Goal: Task Accomplishment & Management: Complete application form

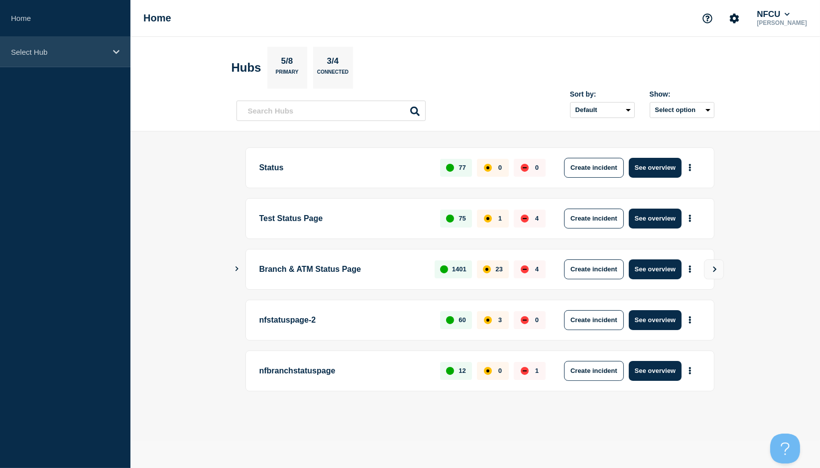
click at [23, 56] on div "Select Hub" at bounding box center [65, 52] width 130 height 30
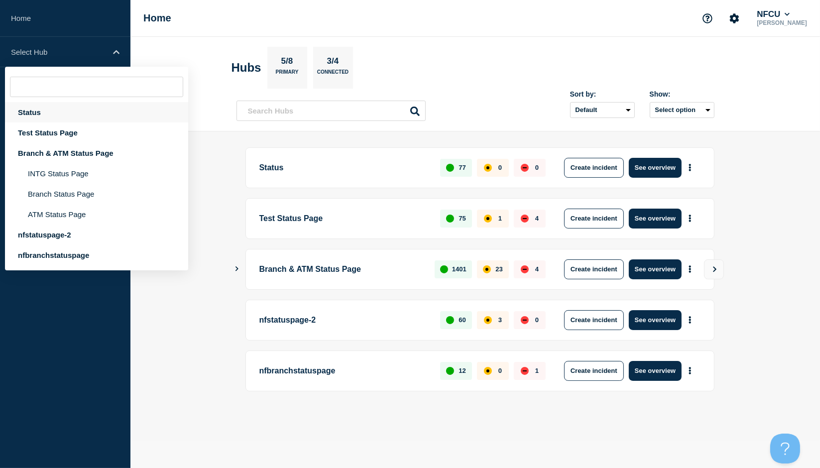
click at [37, 111] on div "Status" at bounding box center [96, 112] width 183 height 20
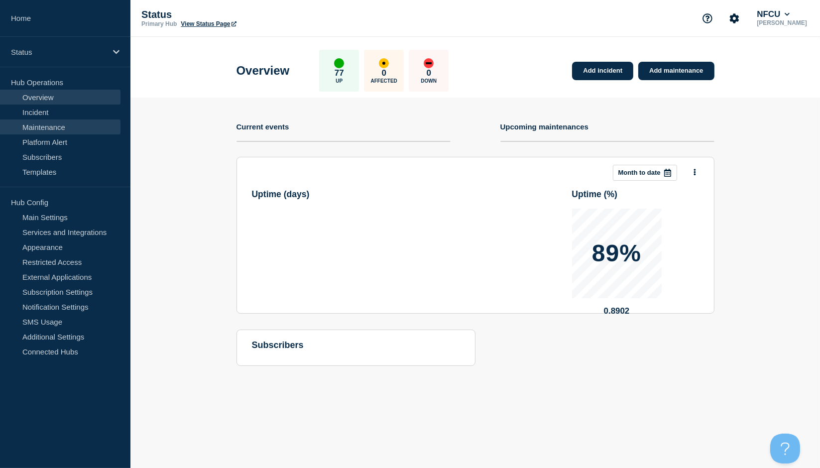
click at [35, 126] on link "Maintenance" at bounding box center [60, 126] width 120 height 15
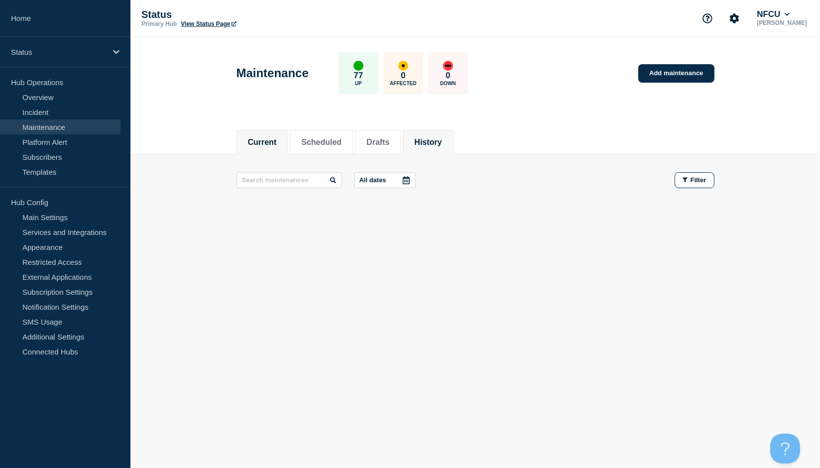
click at [441, 140] on button "History" at bounding box center [427, 142] width 27 height 9
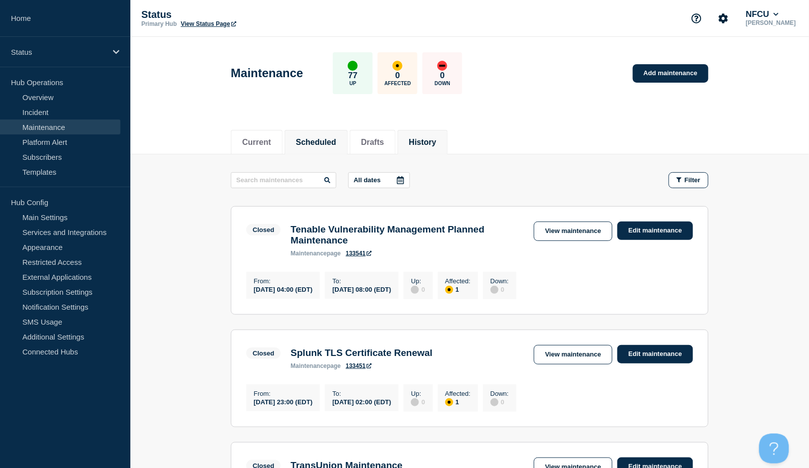
click at [326, 143] on button "Scheduled" at bounding box center [316, 142] width 40 height 9
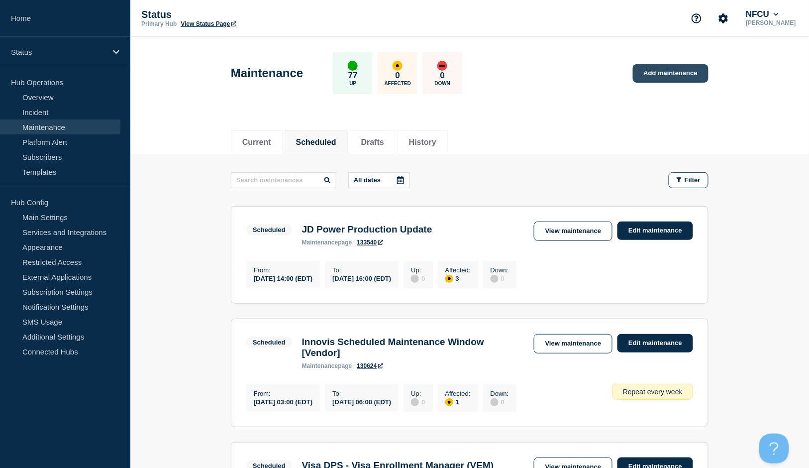
click at [670, 64] on link "Add maintenance" at bounding box center [671, 73] width 76 height 18
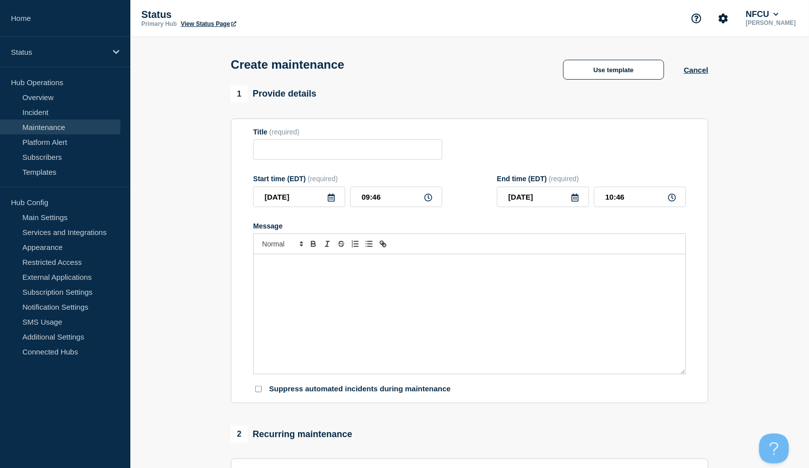
checkbox input "true"
click at [598, 69] on button "Use template" at bounding box center [613, 70] width 101 height 20
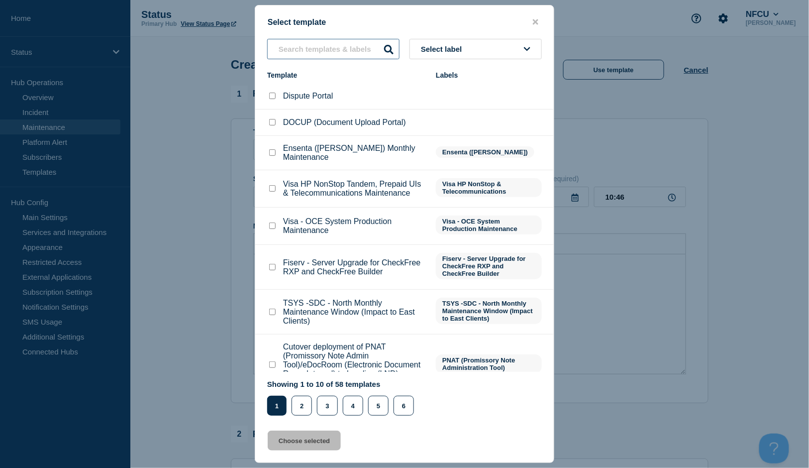
click at [351, 49] on input "text" at bounding box center [333, 49] width 132 height 20
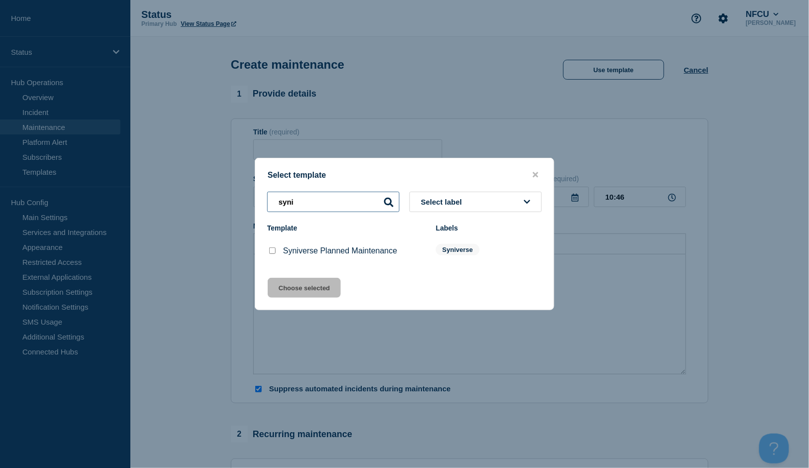
type input "syni"
drag, startPoint x: 269, startPoint y: 249, endPoint x: 273, endPoint y: 254, distance: 6.5
click at [270, 249] on input "Syniverse Planned Maintenance checkbox" at bounding box center [272, 250] width 6 height 6
checkbox input "true"
click at [310, 289] on button "Choose selected" at bounding box center [304, 288] width 73 height 20
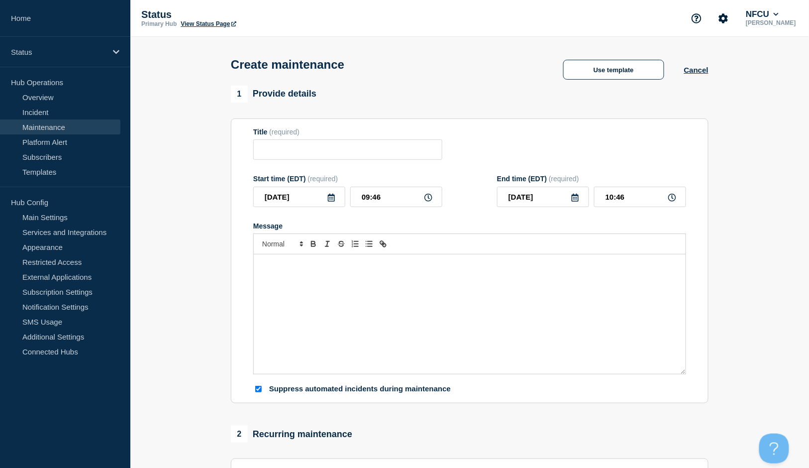
type input "Syniverse Planned Maintenance"
type input "16:46"
checkbox input "false"
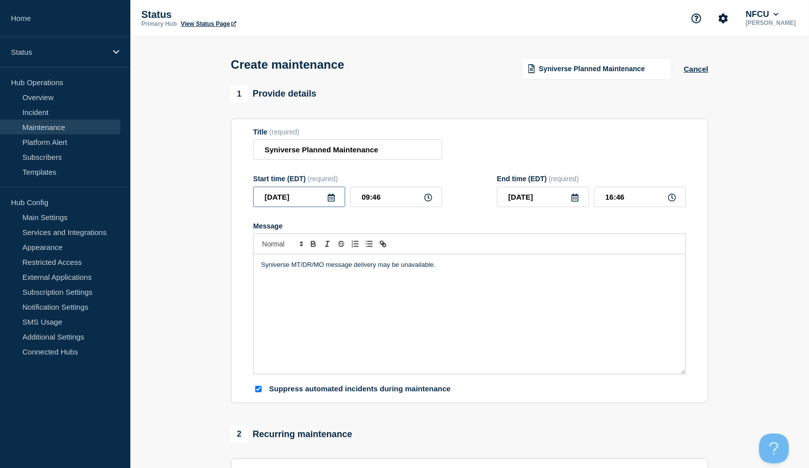
click at [335, 201] on input "[DATE]" at bounding box center [299, 197] width 92 height 20
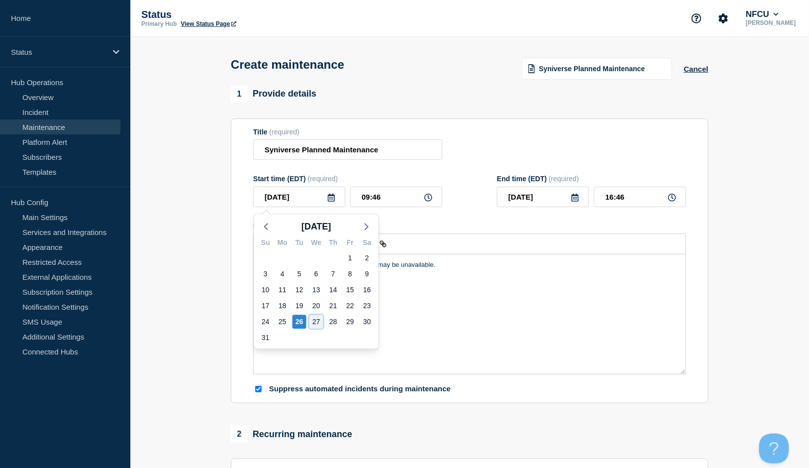
click at [310, 319] on div "27" at bounding box center [317, 322] width 14 height 14
type input "[DATE]"
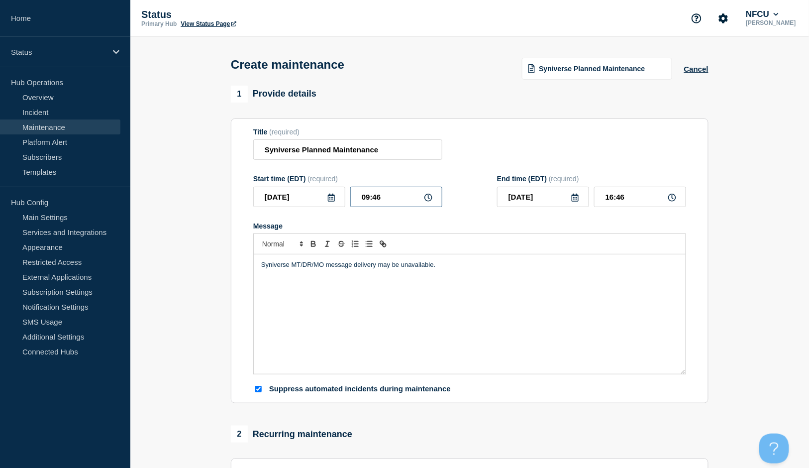
click at [393, 199] on input "09:46" at bounding box center [396, 197] width 92 height 20
drag, startPoint x: 313, startPoint y: 187, endPoint x: 238, endPoint y: 175, distance: 75.1
click at [241, 182] on section "Title (required) Syniverse Planned Maintenance Start time (EDT) (required) [DAT…" at bounding box center [470, 260] width 478 height 285
type input "22:00"
type input "[DATE]"
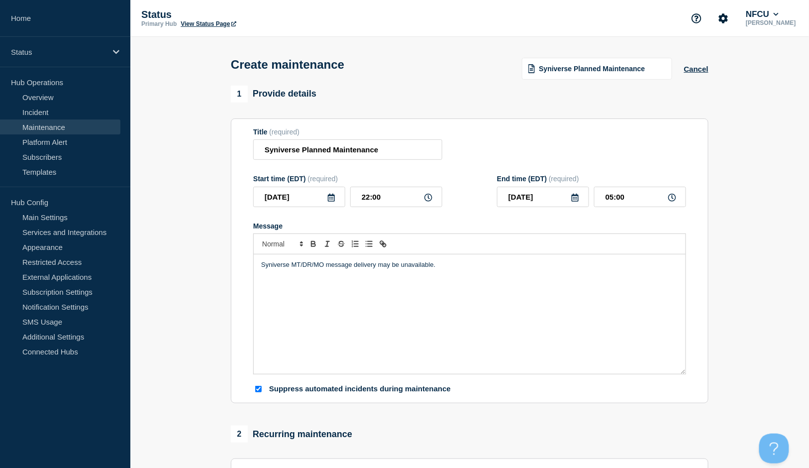
click at [609, 140] on div "Title (required) Syniverse Planned Maintenance" at bounding box center [469, 144] width 433 height 32
click at [629, 196] on input "05:00" at bounding box center [640, 197] width 92 height 20
drag, startPoint x: 633, startPoint y: 198, endPoint x: 543, endPoint y: 186, distance: 90.9
click at [547, 190] on div "[DATE] 05:00" at bounding box center [591, 197] width 189 height 20
type input "07:00"
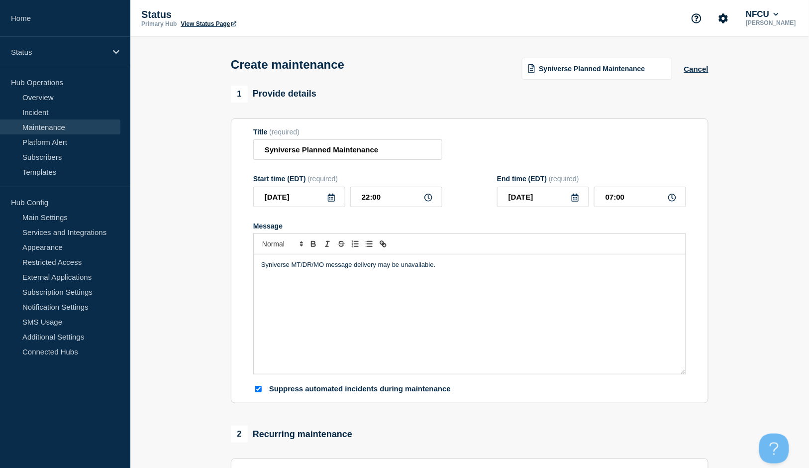
click at [526, 149] on div "Title (required) Syniverse Planned Maintenance" at bounding box center [469, 144] width 433 height 32
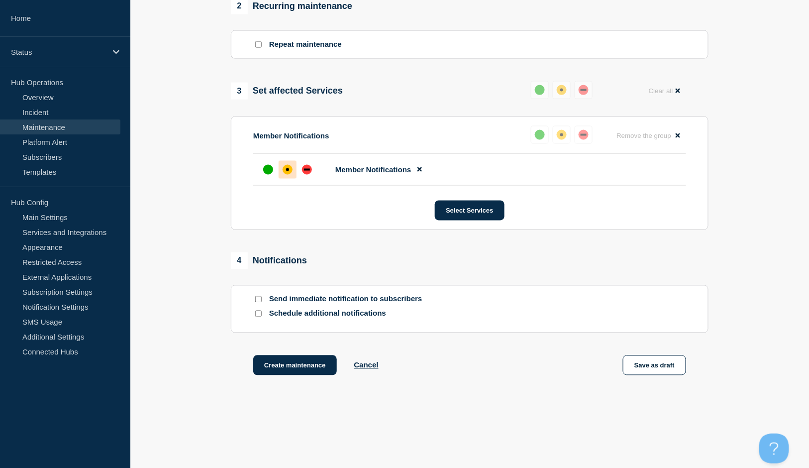
scroll to position [451, 0]
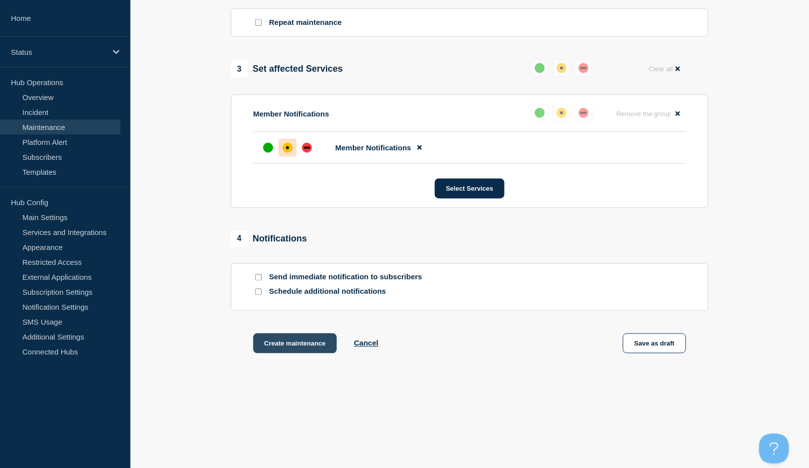
click at [302, 348] on button "Create maintenance" at bounding box center [295, 343] width 84 height 20
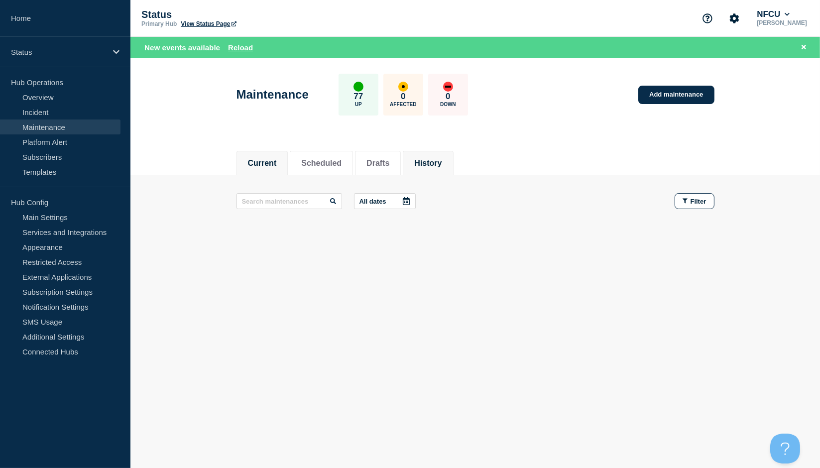
click at [447, 152] on li "History" at bounding box center [428, 163] width 50 height 24
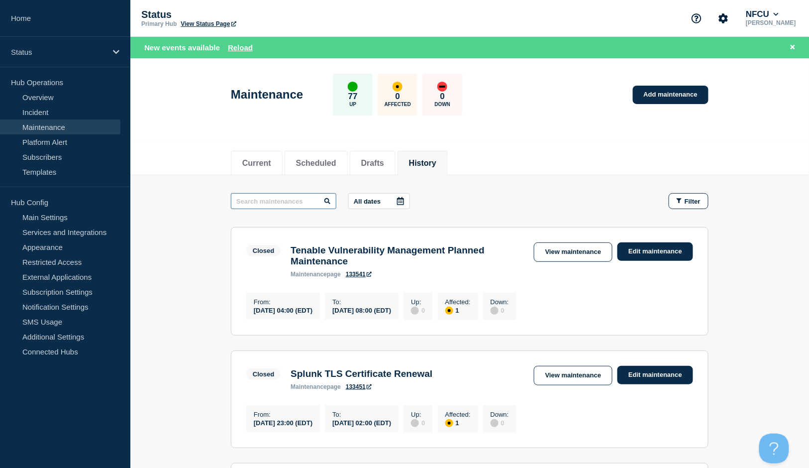
click at [285, 200] on input "text" at bounding box center [284, 201] width 106 height 16
type input "MLOS"
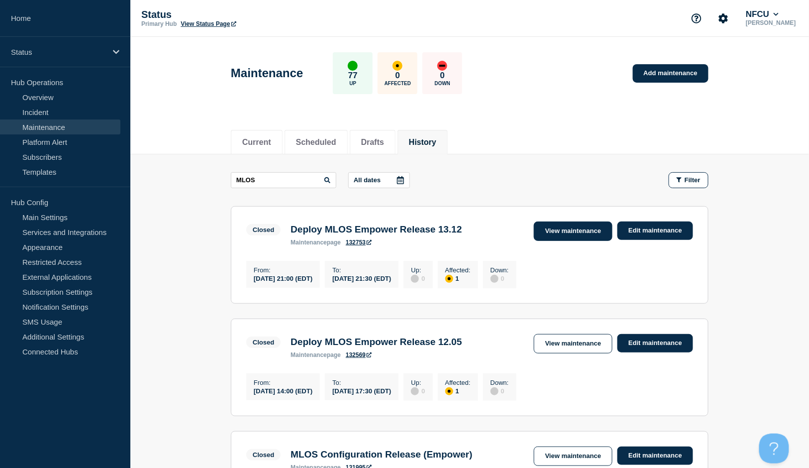
click at [570, 233] on link "View maintenance" at bounding box center [573, 230] width 79 height 19
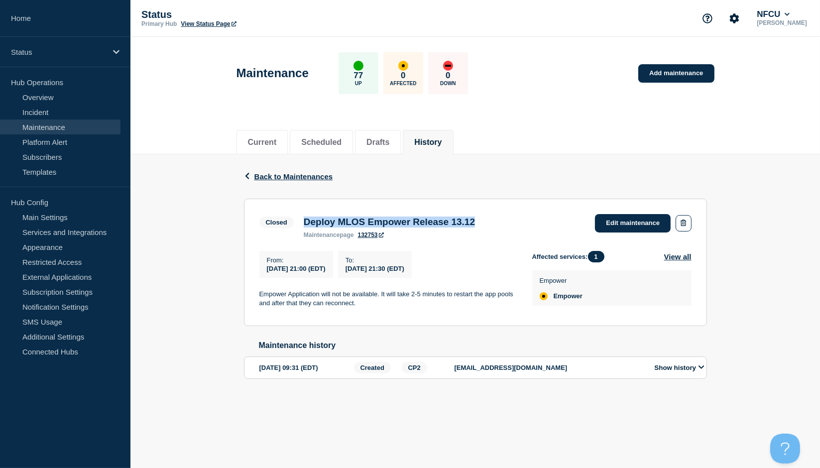
drag, startPoint x: 333, startPoint y: 220, endPoint x: 500, endPoint y: 208, distance: 167.7
click at [500, 208] on section "Closed Deploy MLOS Empower Release 13.12 maintenance page 132753 Edit maintenan…" at bounding box center [475, 262] width 463 height 127
copy h3 "Deploy MLOS Empower Release 13.12"
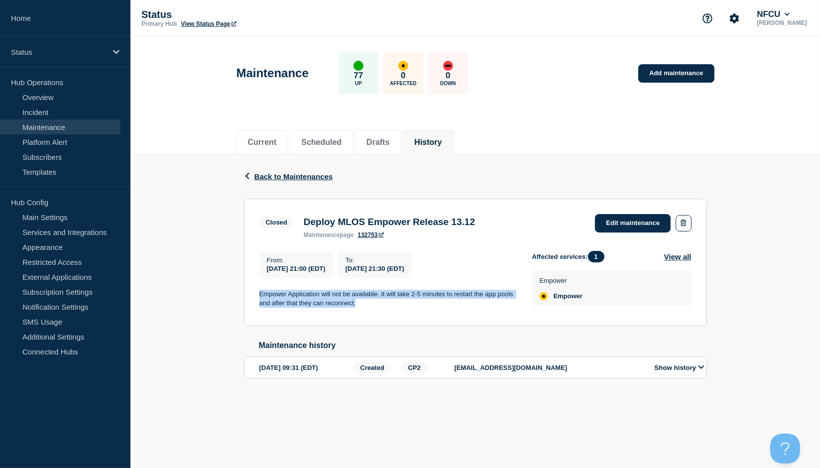
drag, startPoint x: 258, startPoint y: 295, endPoint x: 370, endPoint y: 303, distance: 111.8
click at [370, 303] on section "Closed Deploy MLOS Empower Release 13.12 maintenance page 132753 Edit maintenan…" at bounding box center [475, 262] width 463 height 127
copy p "Empower Application will not be available. It will take 2-5 minutes to restart …"
click at [453, 132] on li "History" at bounding box center [428, 142] width 50 height 24
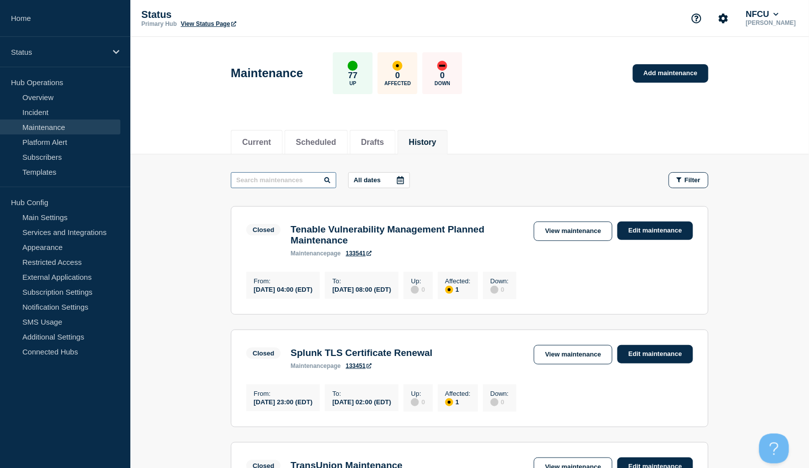
click at [288, 180] on input "text" at bounding box center [284, 180] width 106 height 16
type input "OUTSEER"
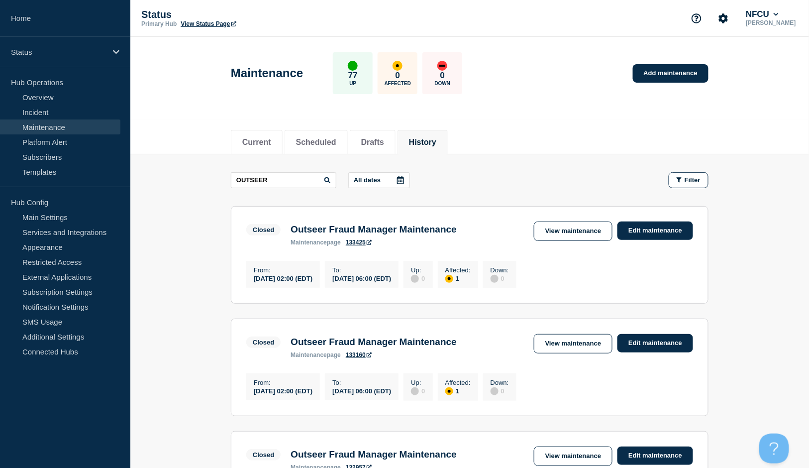
drag, startPoint x: 558, startPoint y: 230, endPoint x: 562, endPoint y: 186, distance: 44.4
click at [559, 230] on link "View maintenance" at bounding box center [573, 230] width 79 height 19
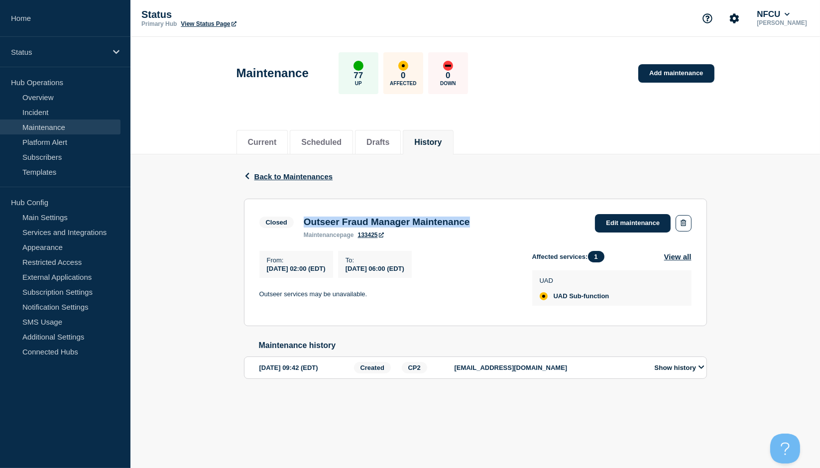
drag, startPoint x: 305, startPoint y: 225, endPoint x: 527, endPoint y: 214, distance: 221.8
click at [527, 214] on div "Closed Outseer Fraud Manager Maintenance maintenance page 133425 Edit maintenan…" at bounding box center [475, 226] width 432 height 24
copy h3 "Outseer Fraud Manager Maintenance"
drag, startPoint x: 259, startPoint y: 295, endPoint x: 429, endPoint y: 296, distance: 169.2
click at [429, 296] on p "Outseer services may be unavailable." at bounding box center [387, 294] width 257 height 9
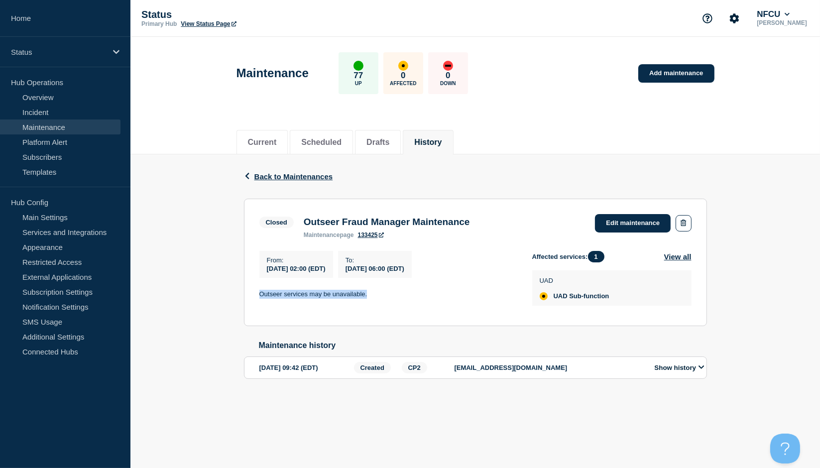
copy p "Outseer services may be unavailable."
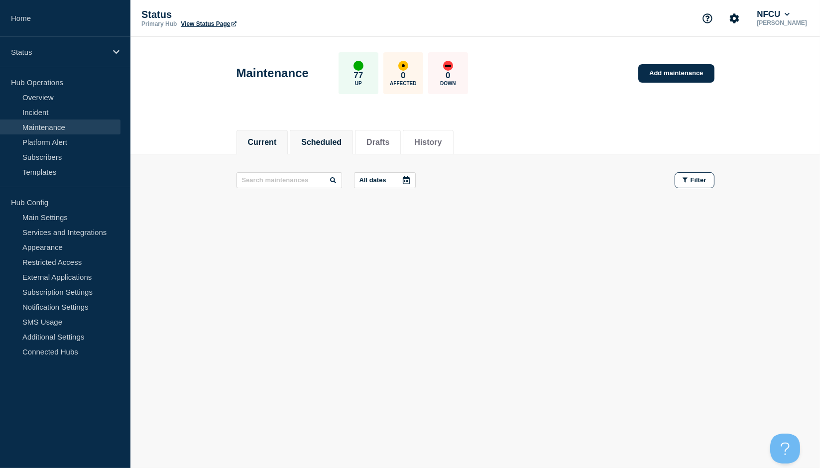
click at [336, 140] on button "Scheduled" at bounding box center [321, 142] width 40 height 9
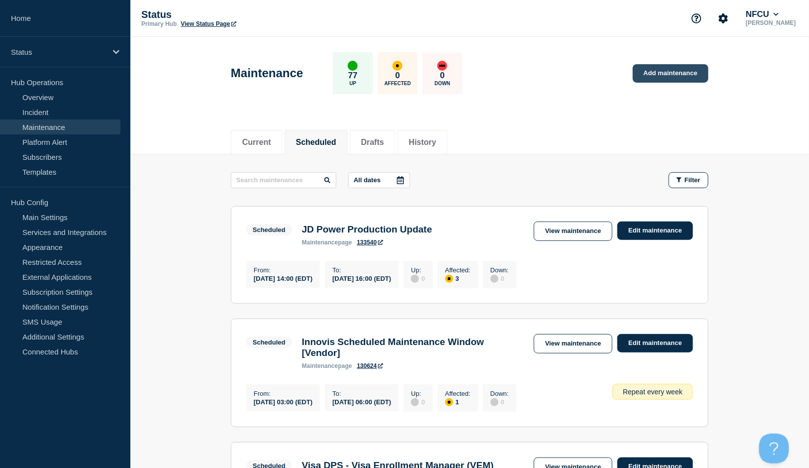
click at [677, 75] on link "Add maintenance" at bounding box center [671, 73] width 76 height 18
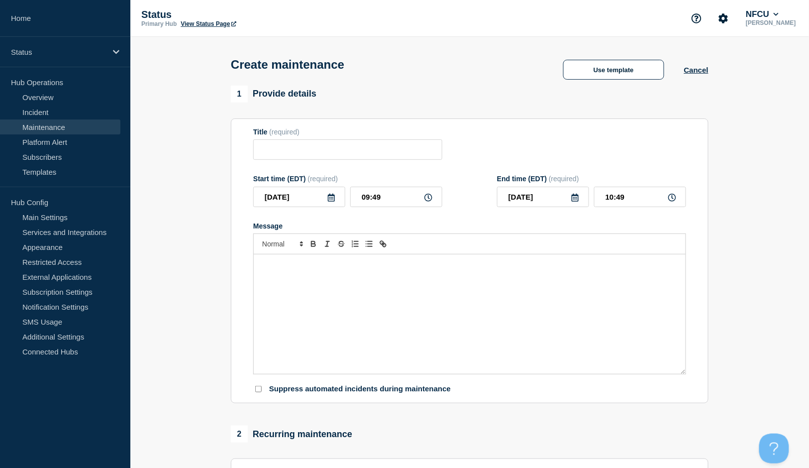
checkbox input "true"
click at [283, 142] on input "Title" at bounding box center [347, 149] width 189 height 20
paste input "Deploy MLOS Empower Release 13.12"
type input "Deploy MLOS Empower Release 13.13"
click at [312, 290] on div "Message" at bounding box center [470, 313] width 432 height 119
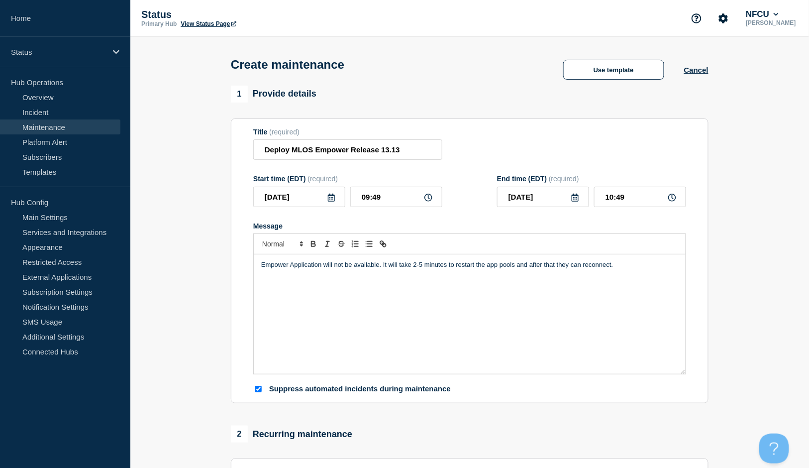
click at [332, 196] on icon at bounding box center [332, 198] width 8 height 8
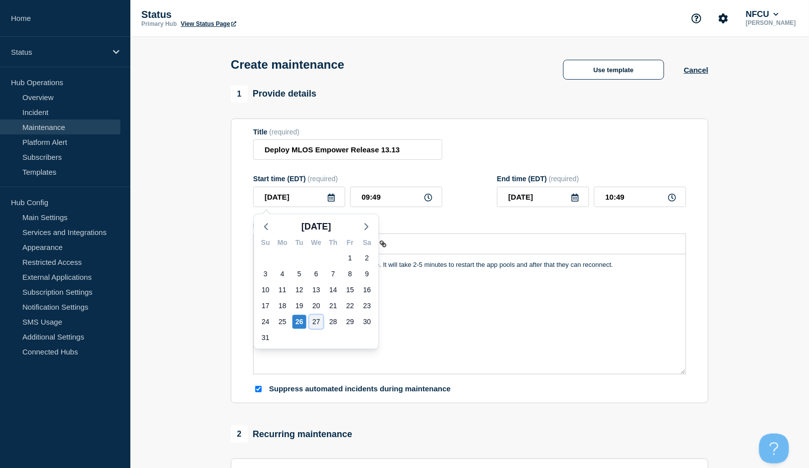
click at [310, 322] on div "27" at bounding box center [317, 322] width 14 height 14
type input "[DATE]"
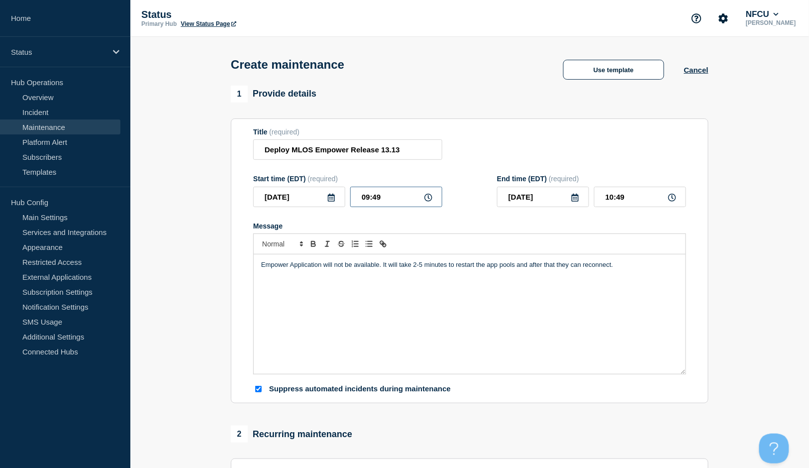
click at [380, 195] on input "09:49" at bounding box center [396, 197] width 92 height 20
drag, startPoint x: 388, startPoint y: 196, endPoint x: 350, endPoint y: 188, distance: 38.7
click at [350, 188] on div "Start time (EDT) (required) 2025-08-27 09:49" at bounding box center [347, 191] width 189 height 32
type input "21:00"
click at [640, 199] on input "22:00" at bounding box center [640, 197] width 92 height 20
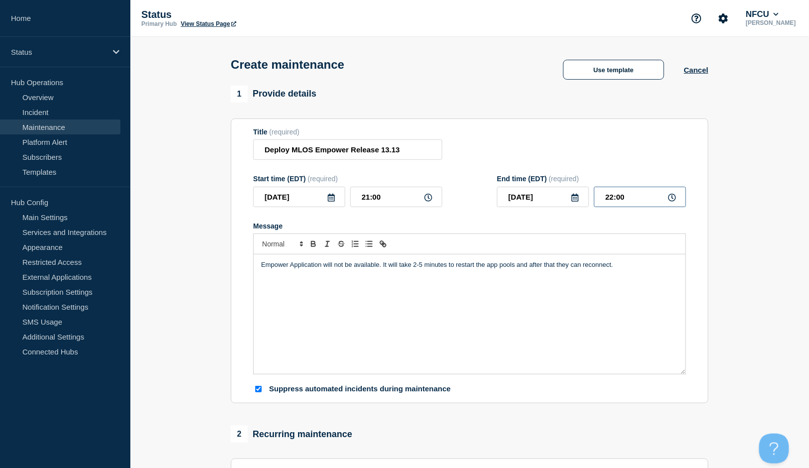
drag, startPoint x: 645, startPoint y: 191, endPoint x: 558, endPoint y: 190, distance: 86.6
click at [558, 190] on div "2025-08-27 22:00" at bounding box center [591, 197] width 189 height 20
type input "22:30"
click at [548, 153] on div "Title (required) Deploy MLOS Empower Release 13.13" at bounding box center [469, 144] width 433 height 32
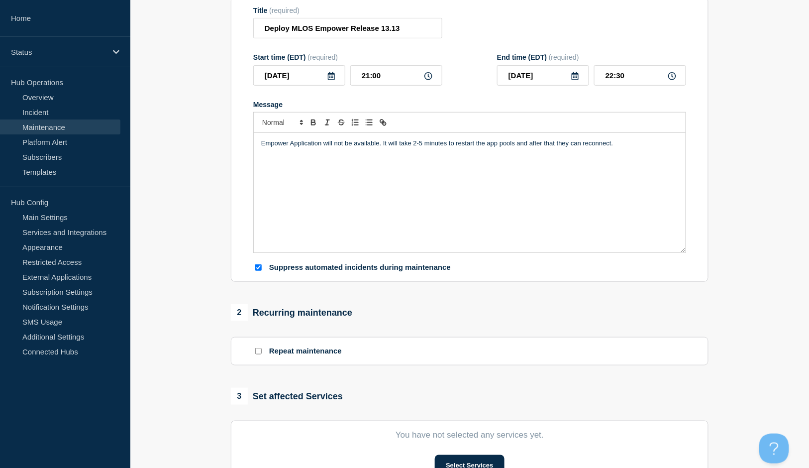
scroll to position [265, 0]
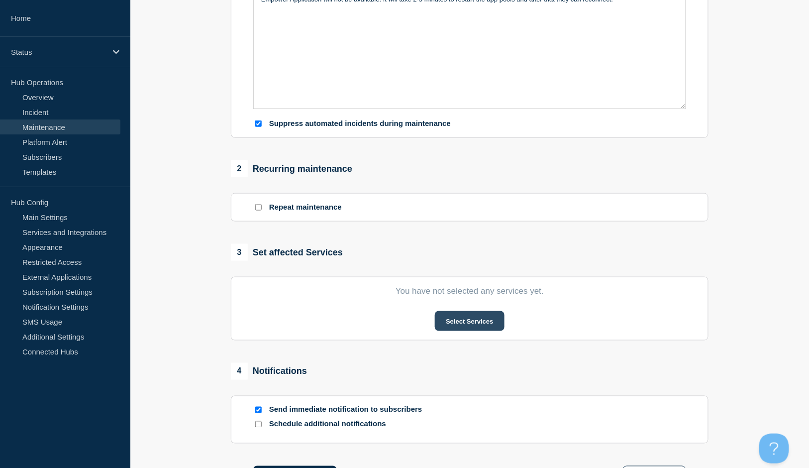
click at [455, 319] on button "Select Services" at bounding box center [469, 321] width 69 height 20
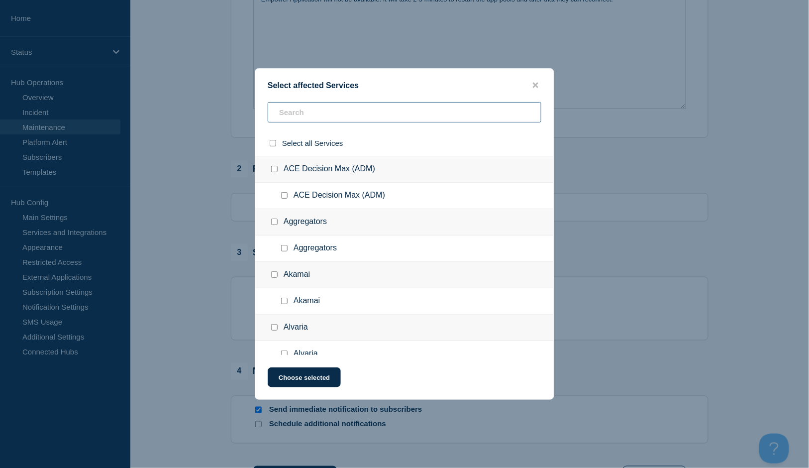
click at [296, 114] on input "text" at bounding box center [405, 112] width 274 height 20
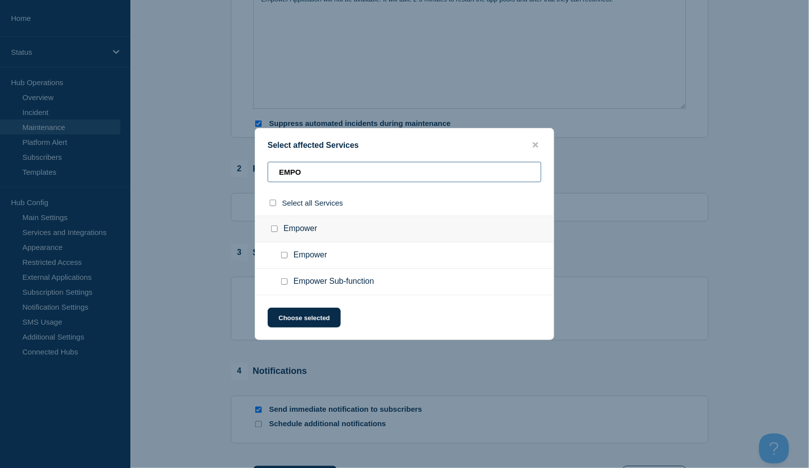
type input "EMPO"
click at [286, 258] on input "Empower checkbox" at bounding box center [284, 255] width 6 height 6
checkbox input "true"
click at [300, 323] on button "Choose selected" at bounding box center [304, 318] width 73 height 20
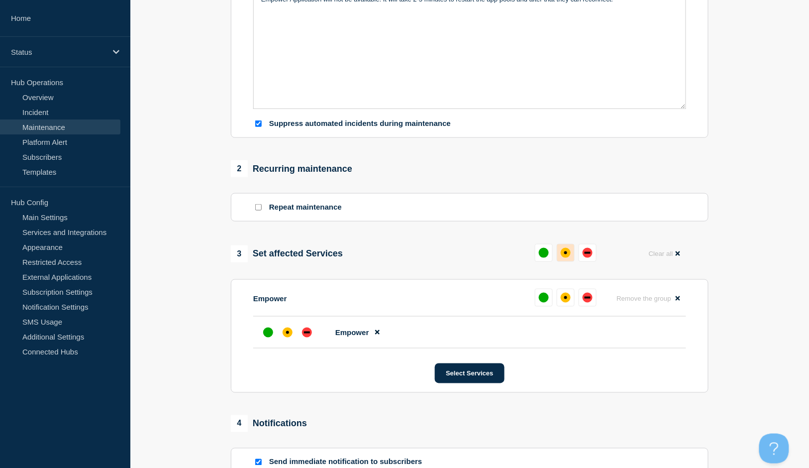
click at [566, 261] on button at bounding box center [566, 253] width 18 height 18
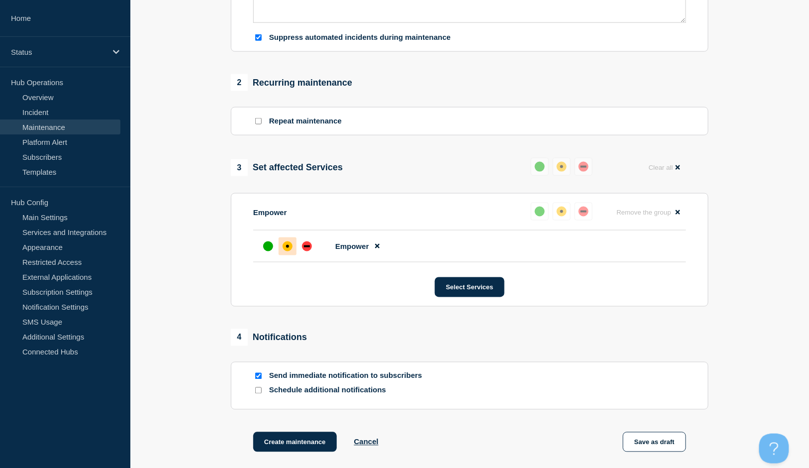
scroll to position [451, 0]
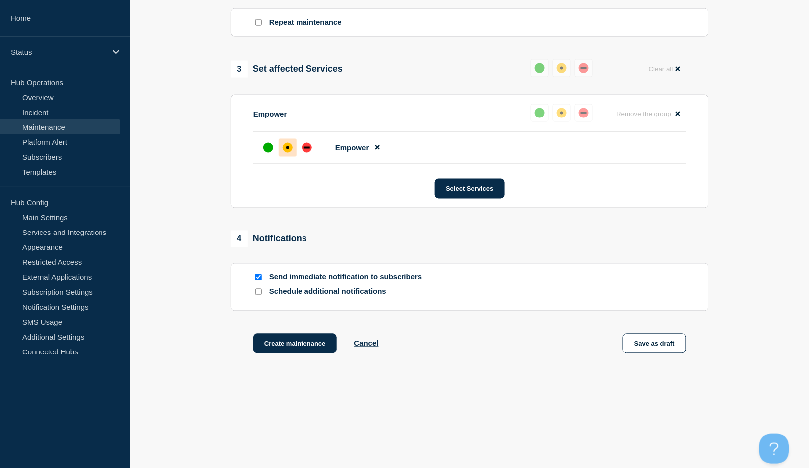
click at [255, 278] on input "Send immediate notification to subscribers" at bounding box center [258, 277] width 6 height 6
checkbox input "false"
click at [294, 335] on button "Create maintenance" at bounding box center [295, 343] width 84 height 20
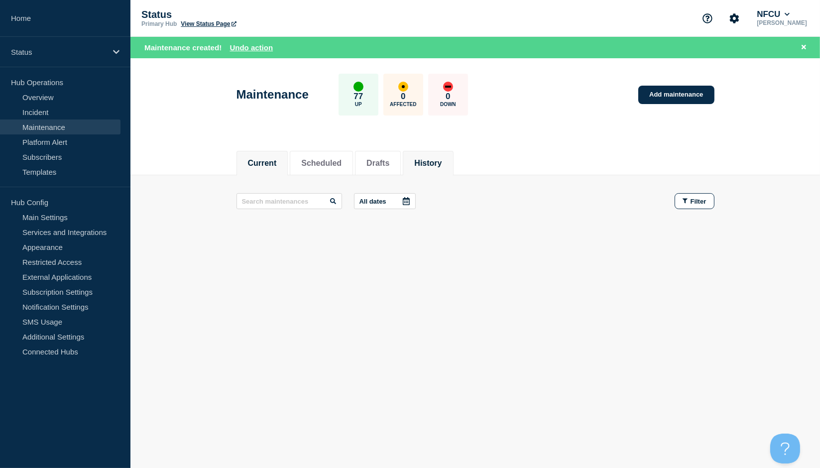
click at [453, 157] on li "History" at bounding box center [428, 163] width 50 height 24
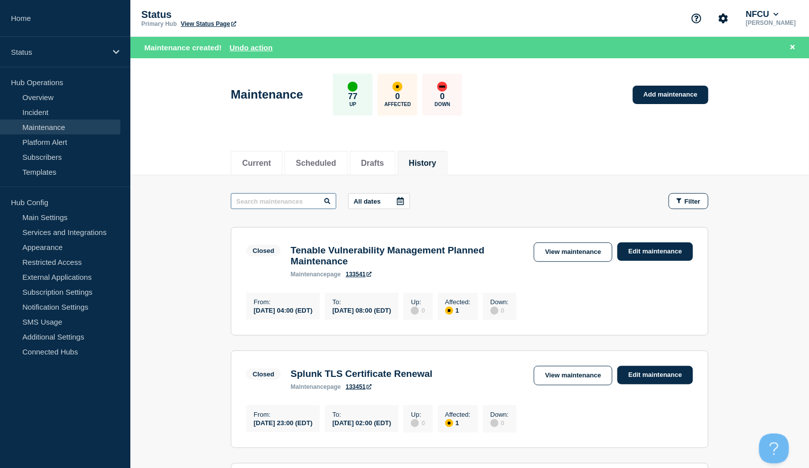
click at [258, 204] on input "text" at bounding box center [284, 201] width 106 height 16
type input "EQUINIX"
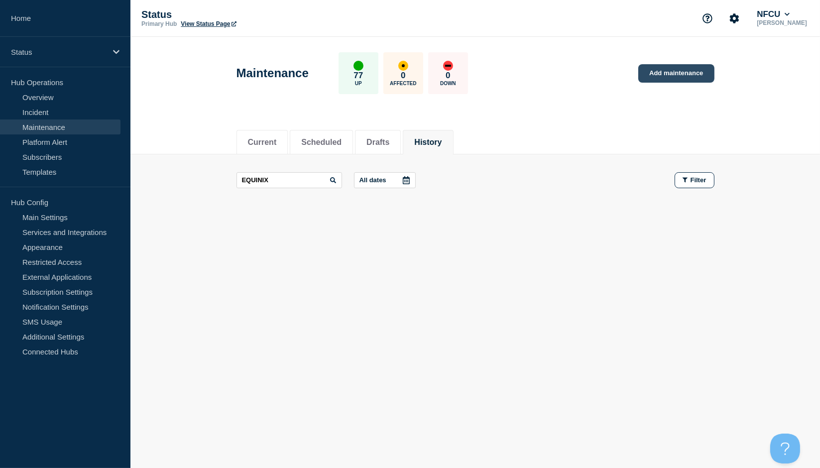
click at [674, 76] on link "Add maintenance" at bounding box center [676, 73] width 76 height 18
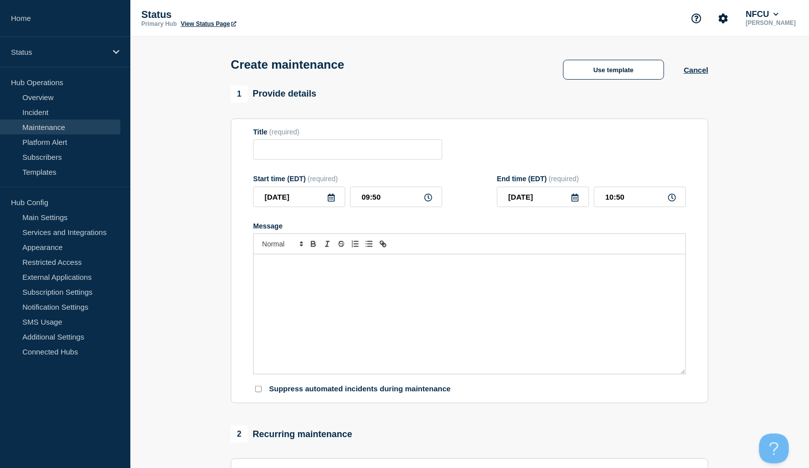
checkbox input "true"
click at [581, 74] on button "Use template" at bounding box center [613, 70] width 101 height 20
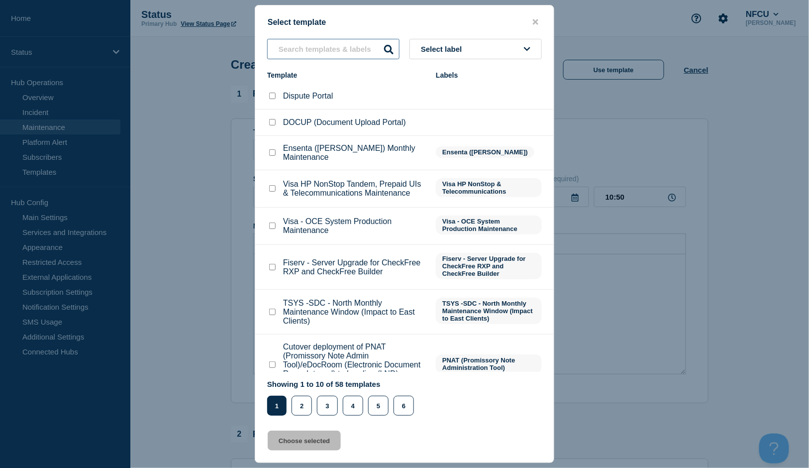
click at [301, 53] on input "text" at bounding box center [333, 49] width 132 height 20
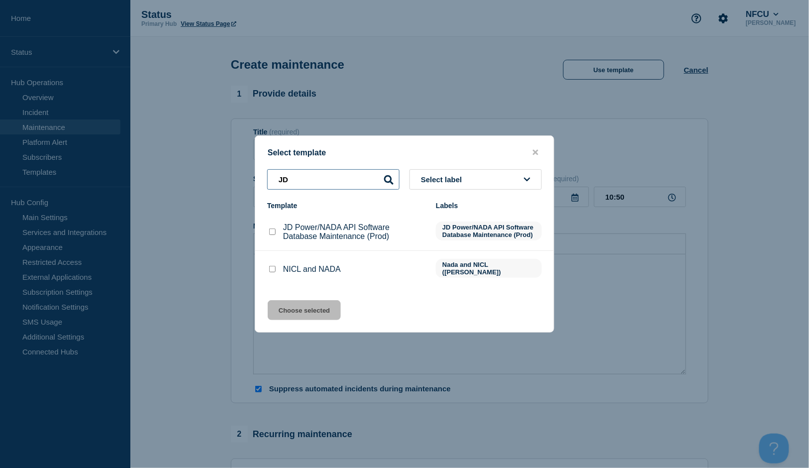
type input "JD"
click at [272, 235] on input "JD Power/NADA API Software Database Maintenance (Prod) checkbox" at bounding box center [272, 231] width 6 height 6
checkbox input "true"
click at [319, 310] on button "Choose selected" at bounding box center [304, 310] width 73 height 20
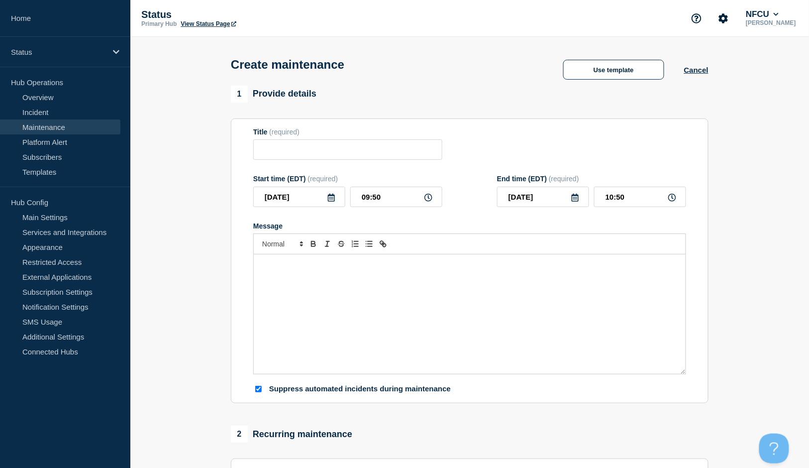
type input "JD Power/NADA API Software Database Maintenance (Prod)"
checkbox input "false"
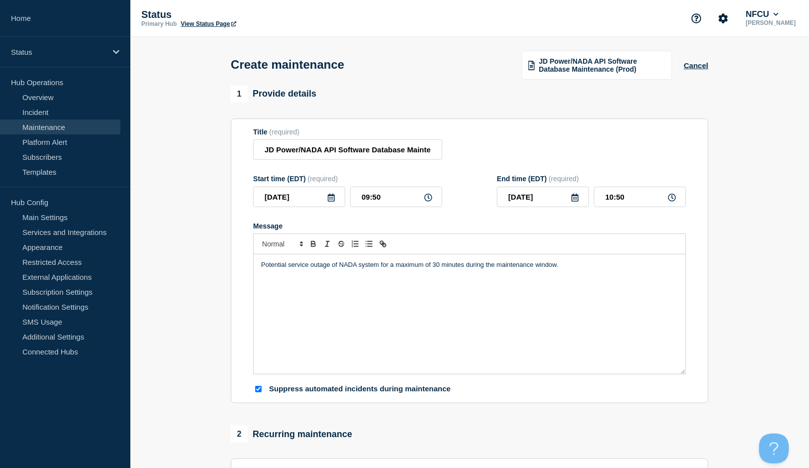
click at [332, 201] on icon at bounding box center [331, 198] width 7 height 8
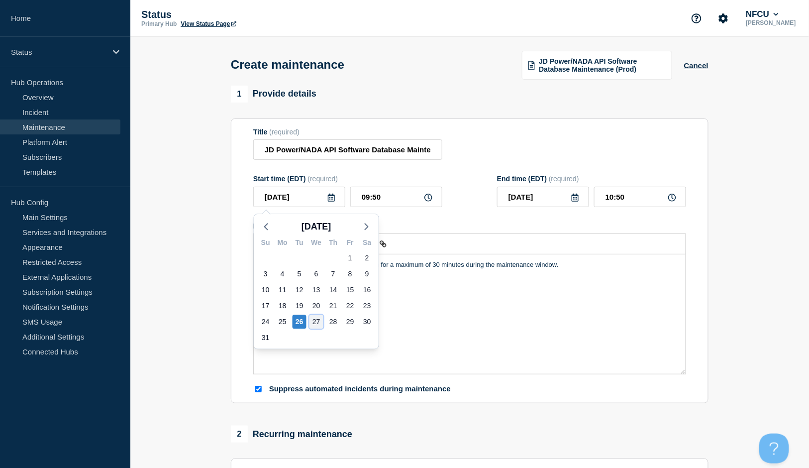
click at [317, 319] on div "27" at bounding box center [317, 322] width 14 height 14
type input "[DATE]"
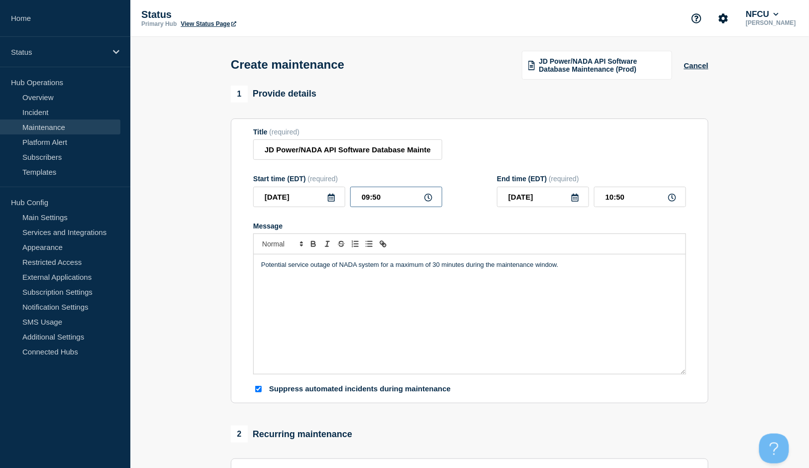
click at [380, 197] on input "09:50" at bounding box center [396, 197] width 92 height 20
drag, startPoint x: 404, startPoint y: 200, endPoint x: 297, endPoint y: 168, distance: 112.0
click at [306, 185] on div "Start time (EDT) (required) 2025-08-27 09:50" at bounding box center [347, 191] width 189 height 32
type input "03:00"
click at [622, 201] on input "04:00" at bounding box center [640, 197] width 92 height 20
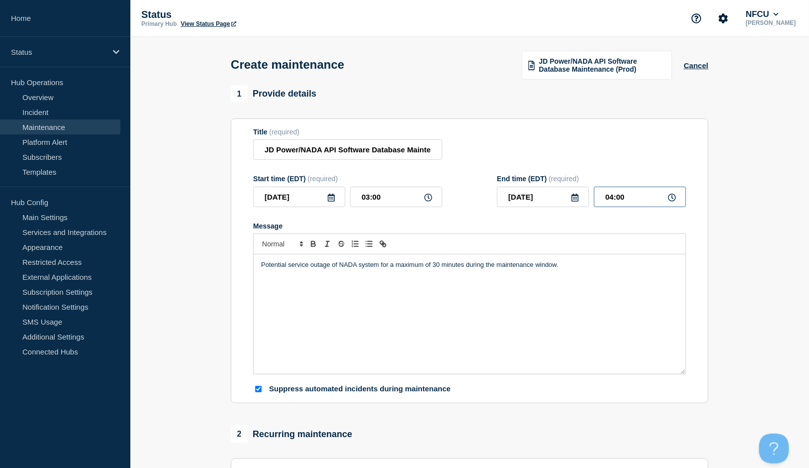
drag, startPoint x: 627, startPoint y: 197, endPoint x: 551, endPoint y: 186, distance: 76.4
click at [553, 189] on div "2025-08-27 04:00" at bounding box center [591, 197] width 189 height 20
type input "06:00"
click at [509, 112] on div "1 Provide details Title (required) JD Power/NADA API Software Database Maintena…" at bounding box center [470, 245] width 478 height 318
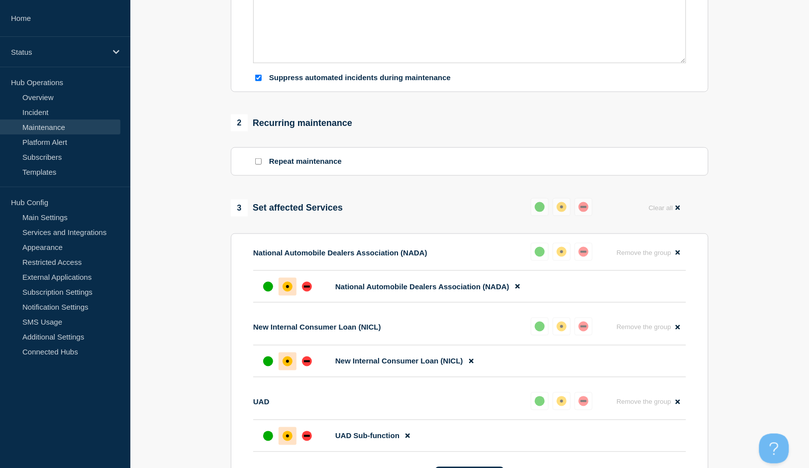
scroll to position [597, 0]
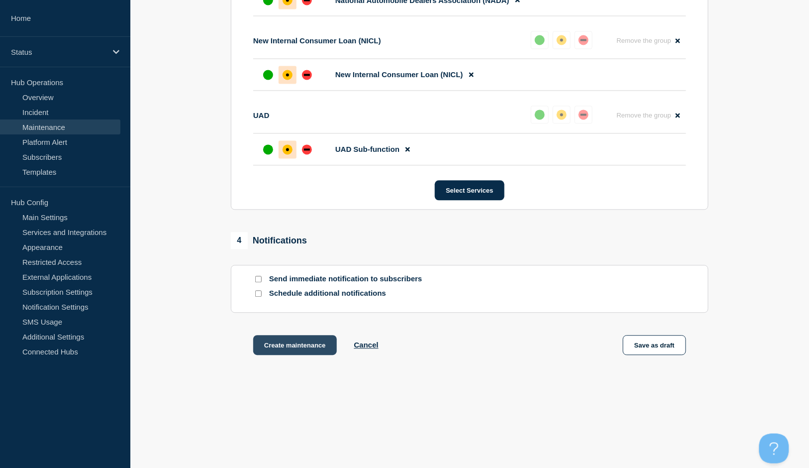
click at [290, 347] on button "Create maintenance" at bounding box center [295, 345] width 84 height 20
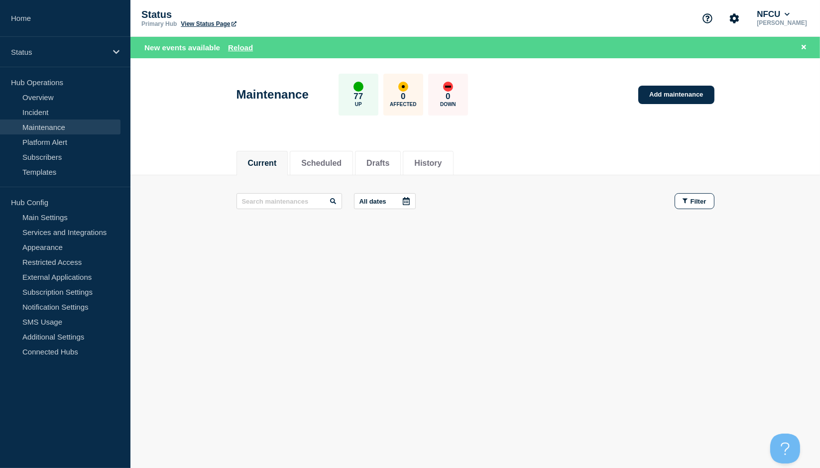
drag, startPoint x: 672, startPoint y: 97, endPoint x: 555, endPoint y: 5, distance: 149.3
click at [672, 97] on link "Add maintenance" at bounding box center [676, 95] width 76 height 18
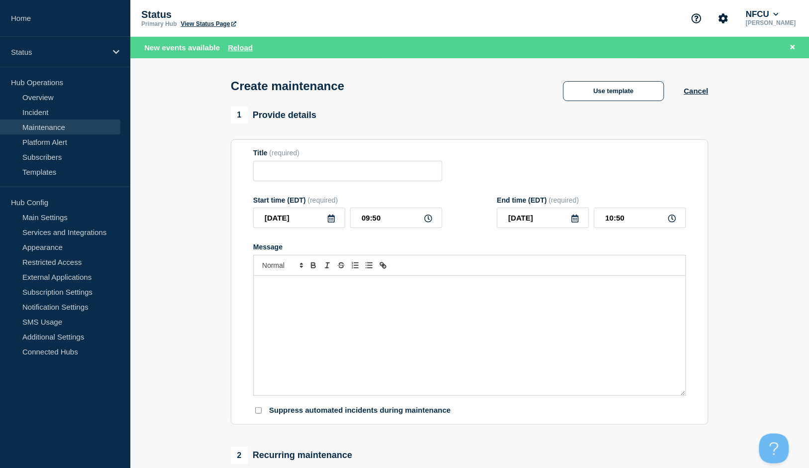
checkbox input "true"
click at [324, 166] on input "Title" at bounding box center [347, 171] width 189 height 20
paste input "Outseer Fraud Manager Maintenance"
type input "Outseer Fraud Manager Maintenance"
click at [386, 321] on div "Message" at bounding box center [470, 335] width 432 height 119
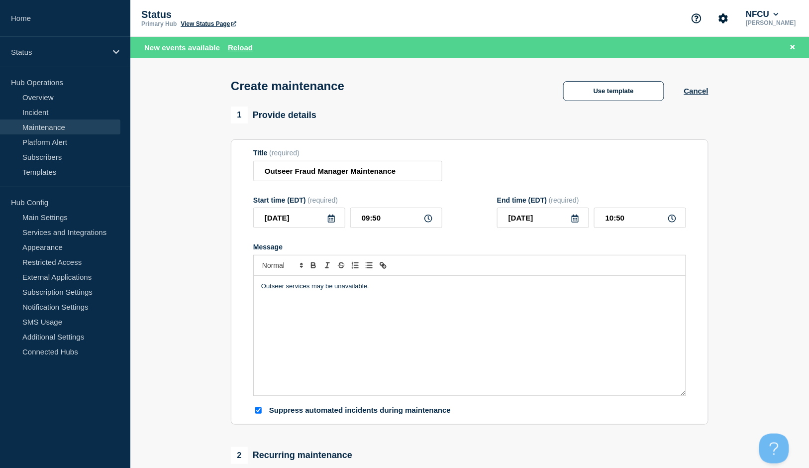
click at [332, 222] on icon at bounding box center [332, 219] width 8 height 8
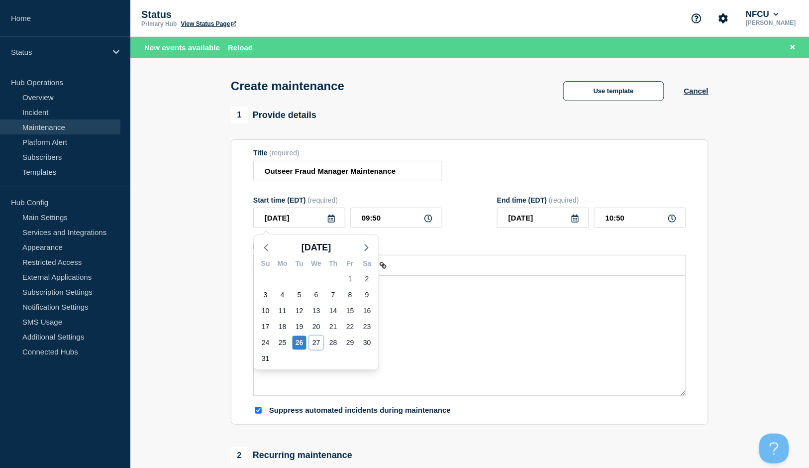
click at [316, 345] on div "27" at bounding box center [317, 343] width 14 height 14
type input "[DATE]"
type input "10:51"
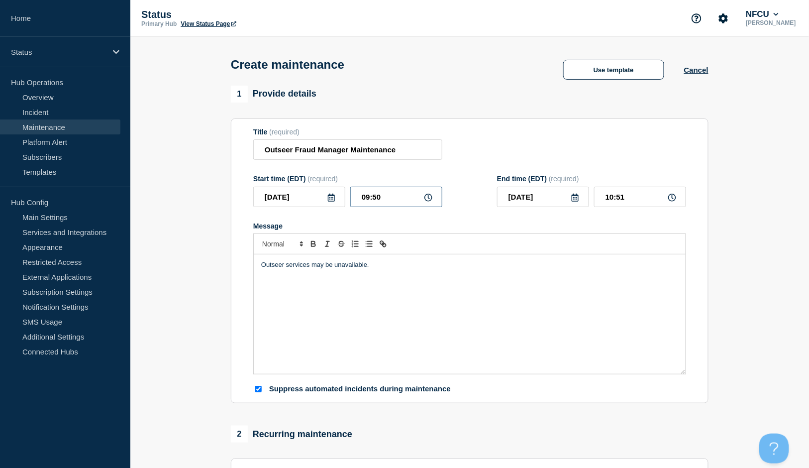
click at [381, 199] on input "09:50" at bounding box center [396, 197] width 92 height 20
drag, startPoint x: 396, startPoint y: 196, endPoint x: 288, endPoint y: 173, distance: 110.3
click at [296, 184] on div "Start time (EDT) (required) 2025-08-27 09:50" at bounding box center [347, 191] width 189 height 32
type input "02:00"
click at [606, 193] on input "03:00" at bounding box center [640, 197] width 92 height 20
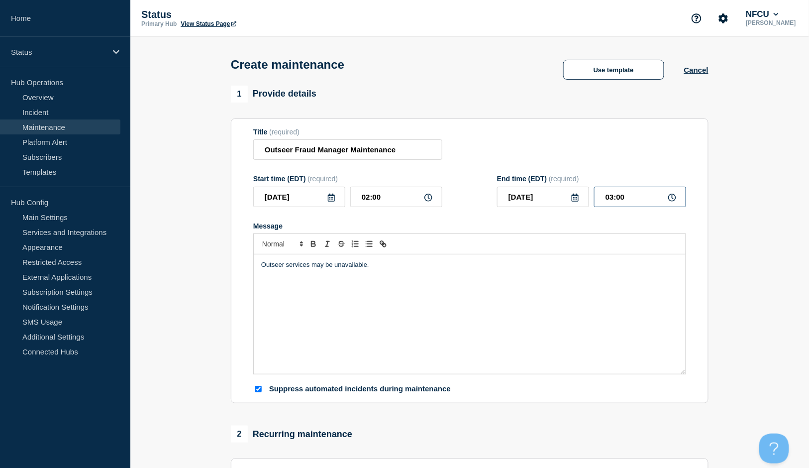
drag, startPoint x: 638, startPoint y: 195, endPoint x: 494, endPoint y: 179, distance: 145.3
click at [495, 179] on div "Start time (EDT) (required) 2025-08-27 02:00 End time (EDT) (required) 2025-08-…" at bounding box center [469, 191] width 433 height 32
type input "06:00"
click at [455, 135] on div "Title (required) Outseer Fraud Manager Maintenance" at bounding box center [469, 144] width 433 height 32
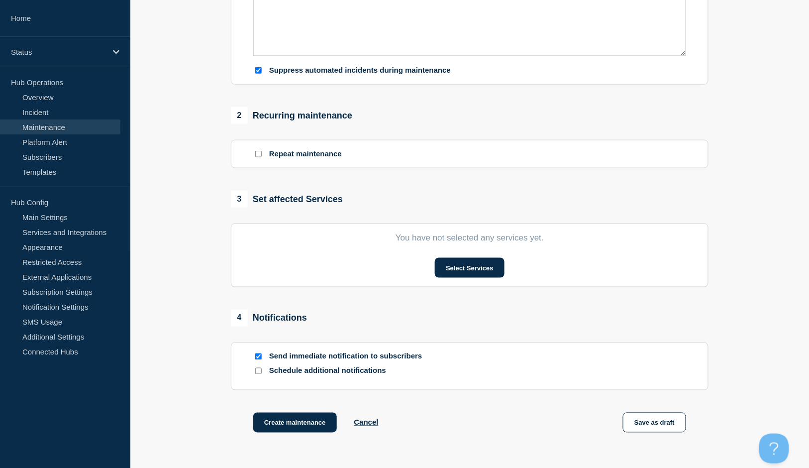
scroll to position [331, 0]
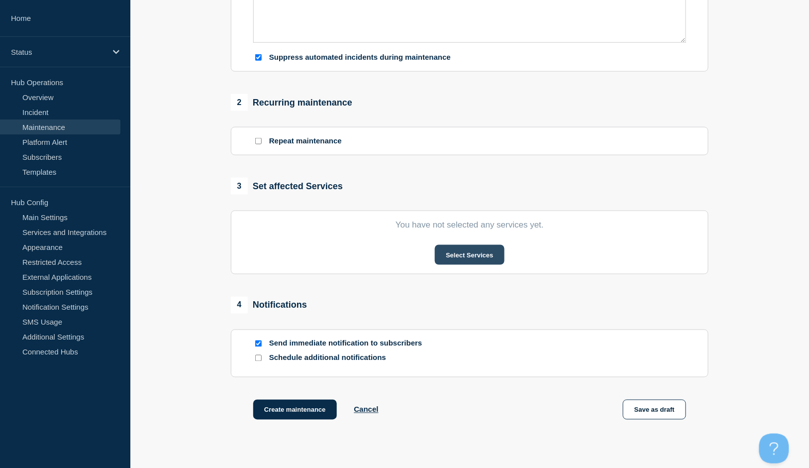
click at [497, 263] on button "Select Services" at bounding box center [469, 255] width 69 height 20
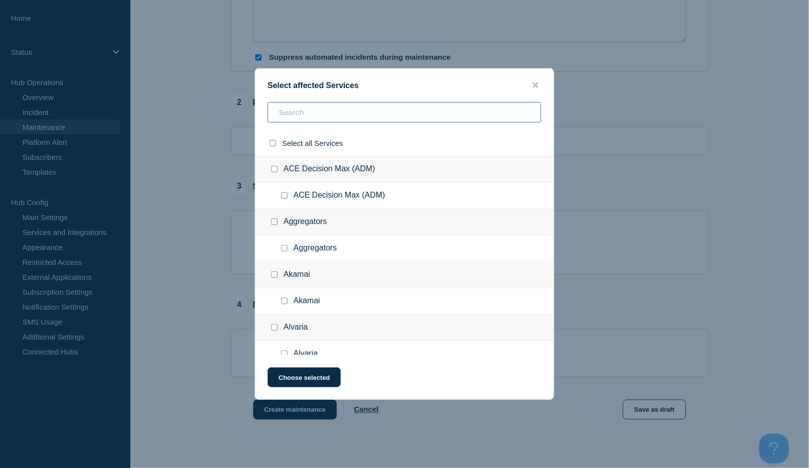
click at [349, 119] on input "text" at bounding box center [405, 112] width 274 height 20
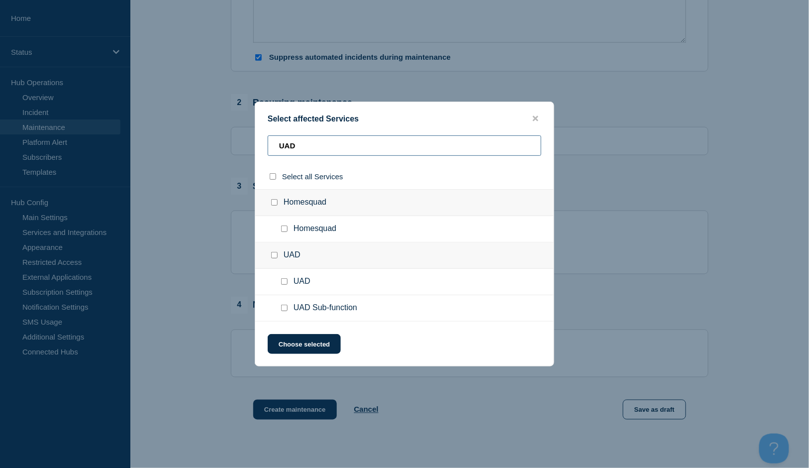
type input "UAD"
click at [281, 311] on input "UAD Sub-function checkbox" at bounding box center [284, 308] width 6 height 6
checkbox input "true"
click at [299, 338] on button "Choose selected" at bounding box center [304, 344] width 73 height 20
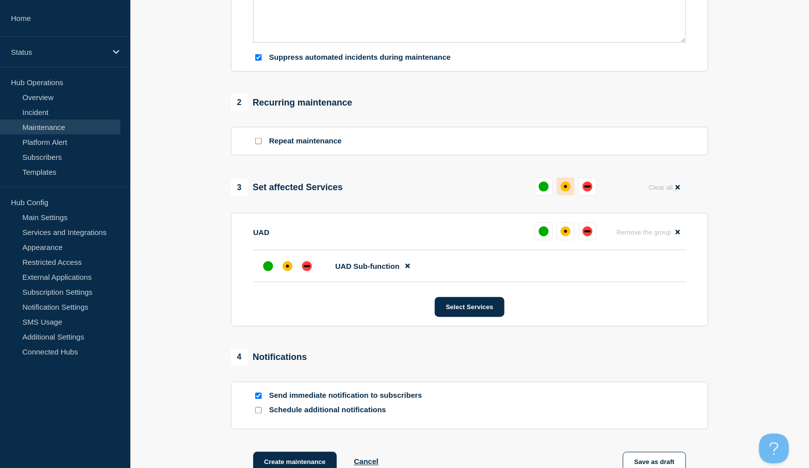
click at [563, 193] on button at bounding box center [566, 187] width 18 height 18
click at [261, 397] on input "Send immediate notification to subscribers" at bounding box center [258, 396] width 6 height 6
checkbox input "false"
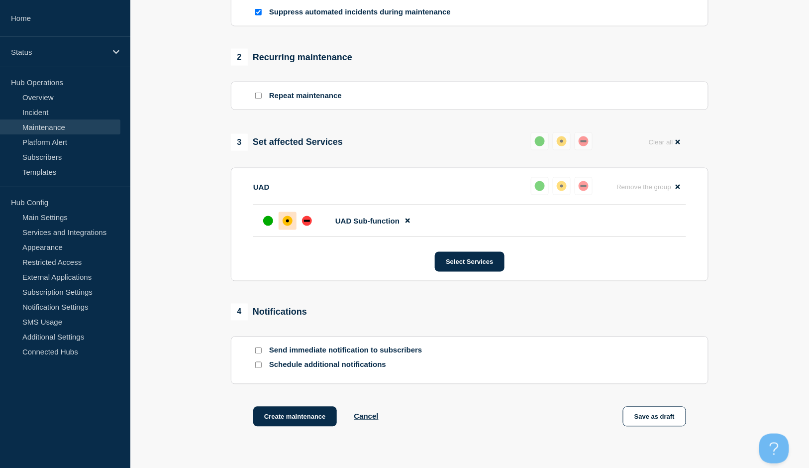
scroll to position [398, 0]
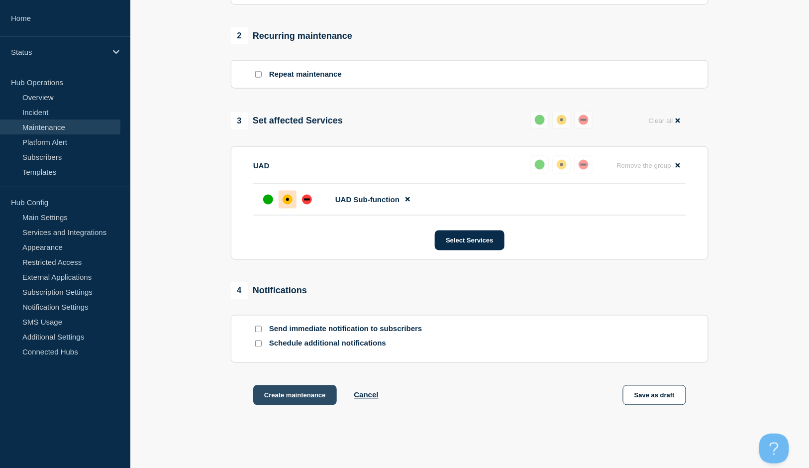
click at [305, 400] on button "Create maintenance" at bounding box center [295, 395] width 84 height 20
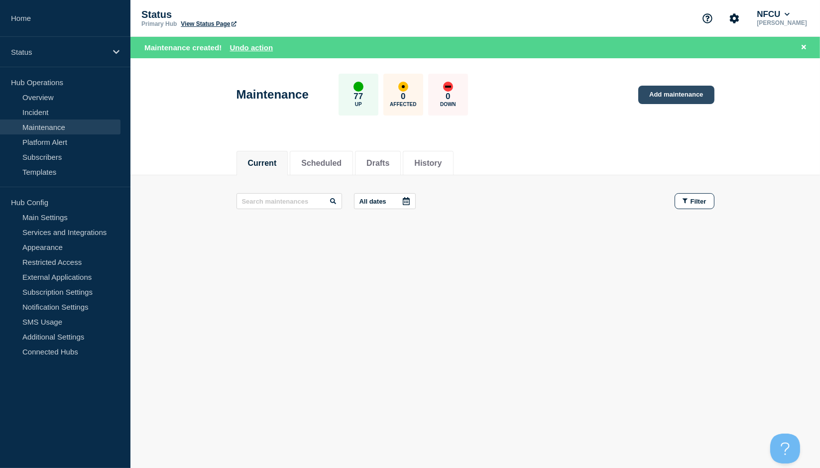
click at [651, 87] on link "Add maintenance" at bounding box center [676, 95] width 76 height 18
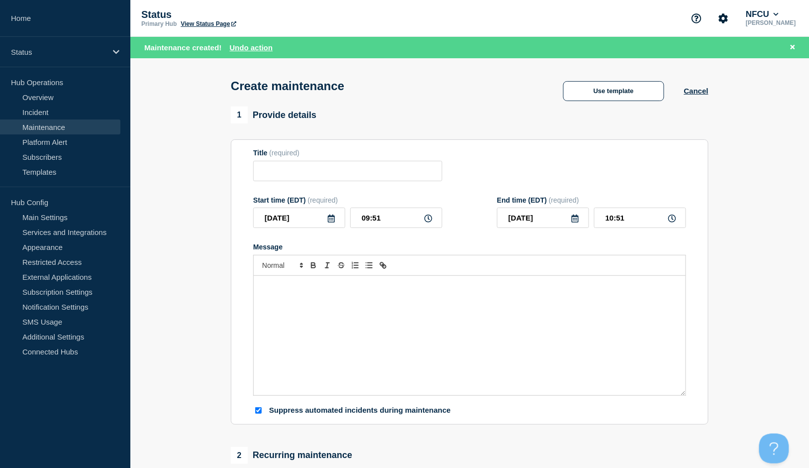
checkbox input "true"
click at [637, 89] on button "Use template" at bounding box center [613, 91] width 101 height 20
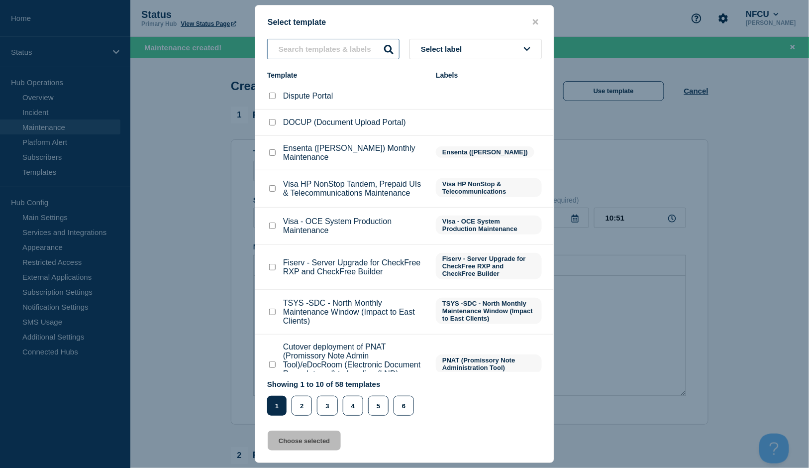
click at [307, 55] on input "text" at bounding box center [333, 49] width 132 height 20
click at [273, 187] on input "Visa HP NonStop Tandem, Prepaid UIs & Telecommunications Maintenance checkbox" at bounding box center [272, 188] width 6 height 6
checkbox input "true"
click at [308, 440] on button "Choose selected" at bounding box center [304, 441] width 73 height 20
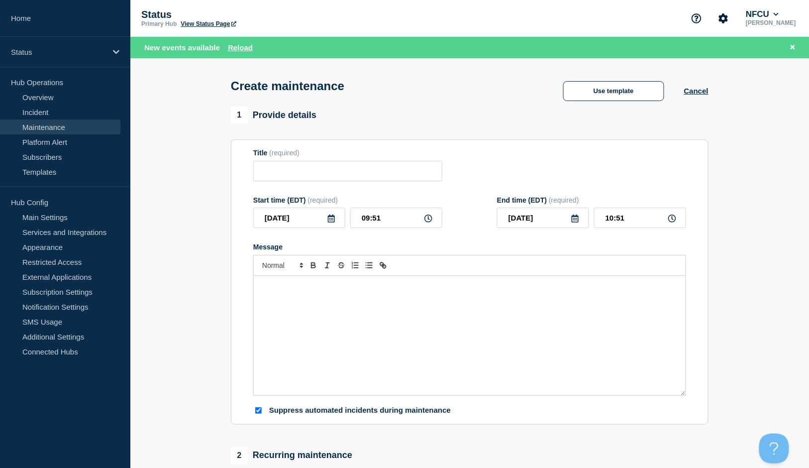
type input "Visa HP NonStop Tandem, Prepaid UIs & Telecommunications Maintenance"
checkbox input "false"
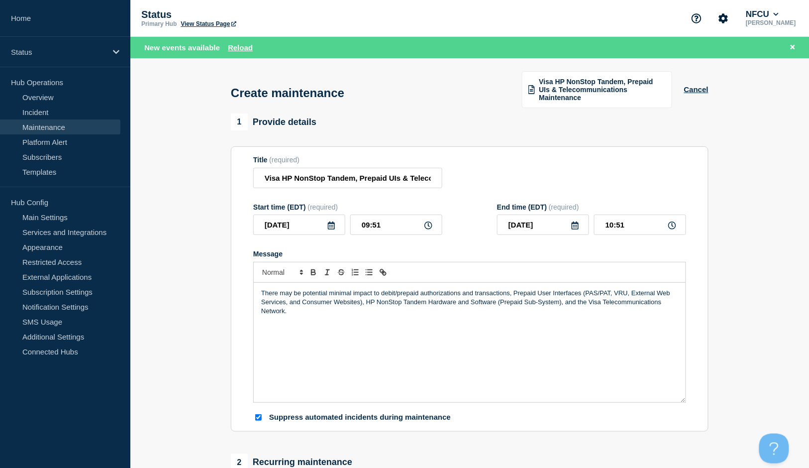
click at [332, 225] on icon at bounding box center [332, 225] width 8 height 8
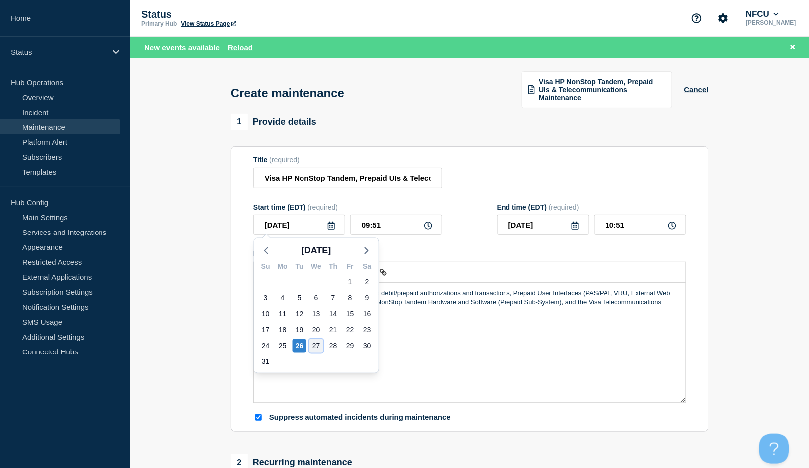
click at [320, 343] on div "27" at bounding box center [317, 346] width 14 height 14
type input "[DATE]"
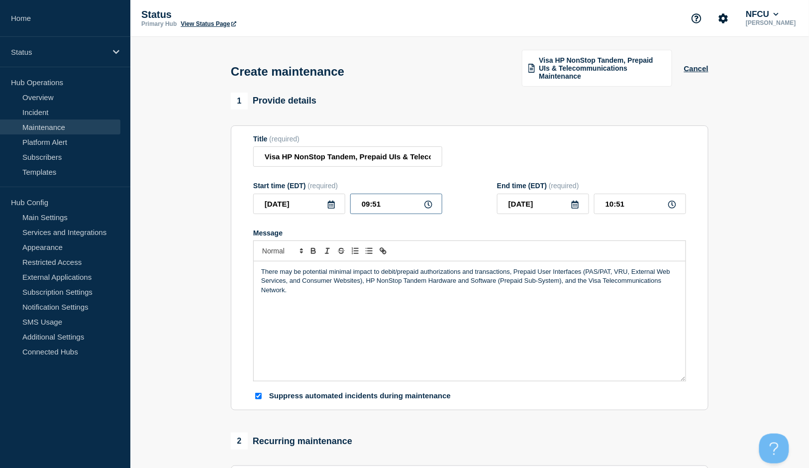
click at [370, 204] on input "09:51" at bounding box center [396, 204] width 92 height 20
drag, startPoint x: 394, startPoint y: 201, endPoint x: 320, endPoint y: 198, distance: 74.7
click at [320, 198] on div "2025-08-27 09:51" at bounding box center [347, 204] width 189 height 20
type input "01:00"
click at [597, 169] on form "Title (required) Visa HP NonStop Tandem, Prepaid UIs & Telecommunications Maint…" at bounding box center [469, 268] width 433 height 266
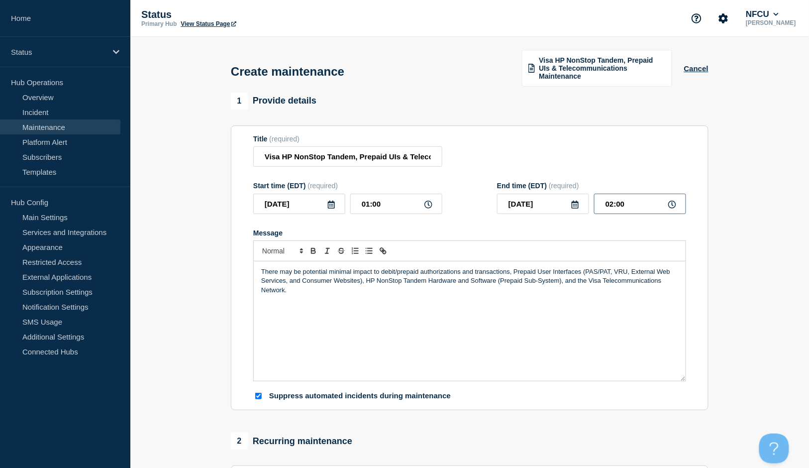
click at [625, 198] on input "02:00" at bounding box center [640, 204] width 92 height 20
drag, startPoint x: 633, startPoint y: 200, endPoint x: 548, endPoint y: 183, distance: 86.9
click at [551, 187] on div "End time (EDT) (required) 2025-08-27 02:00" at bounding box center [591, 198] width 189 height 32
type input "06:00"
click at [540, 177] on form "Title (required) Visa HP NonStop Tandem, Prepaid UIs & Telecommunications Maint…" at bounding box center [469, 268] width 433 height 266
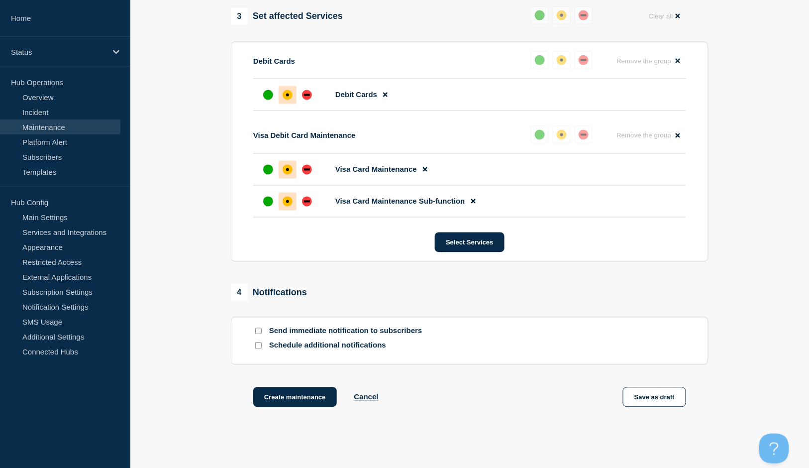
scroll to position [562, 0]
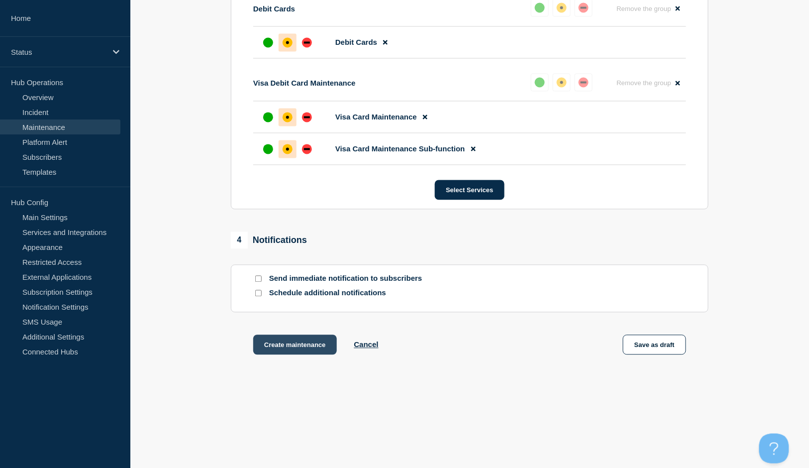
click at [287, 337] on button "Create maintenance" at bounding box center [295, 345] width 84 height 20
